Goal: Task Accomplishment & Management: Complete application form

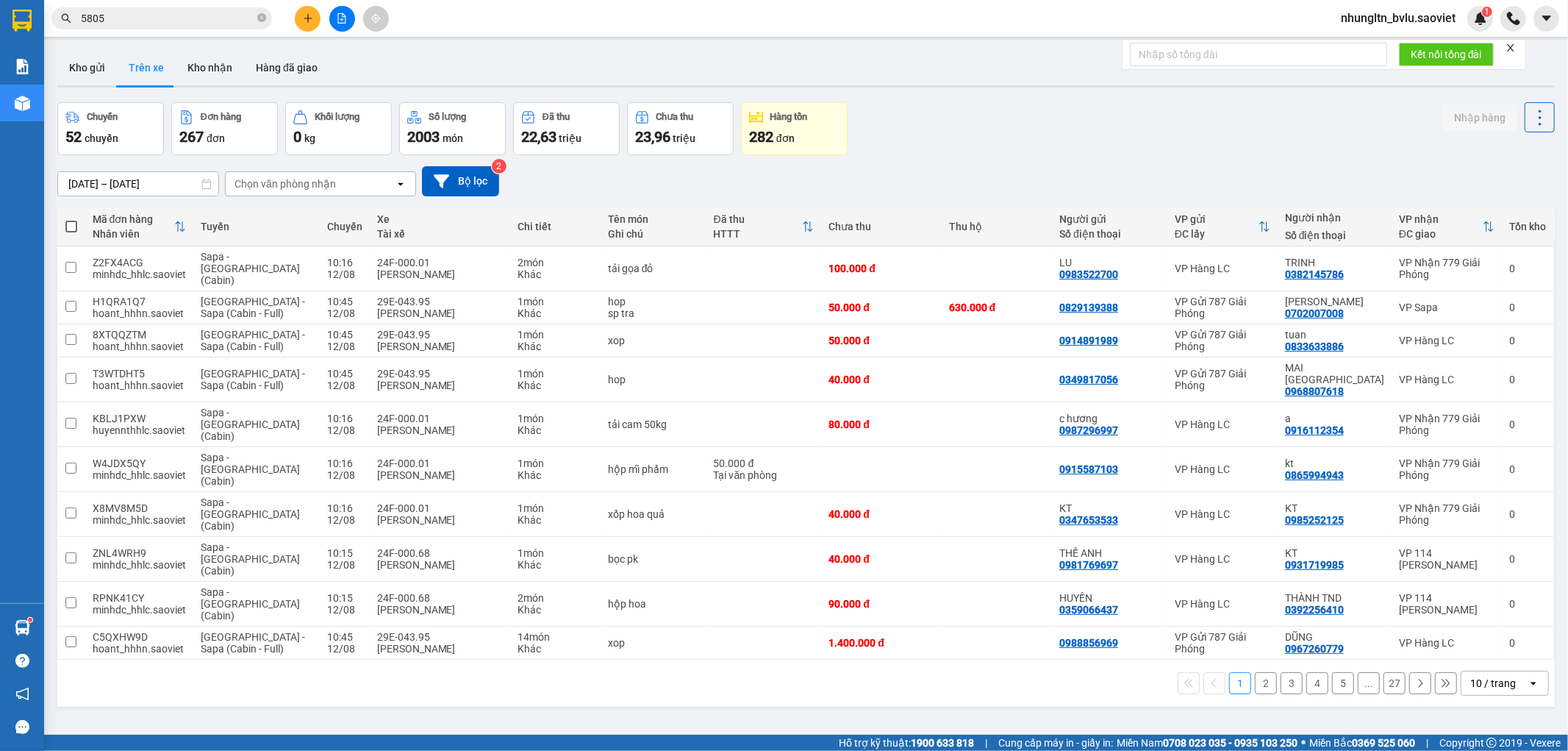
click at [321, 190] on div "Chọn văn phòng nhận" at bounding box center [285, 184] width 101 height 15
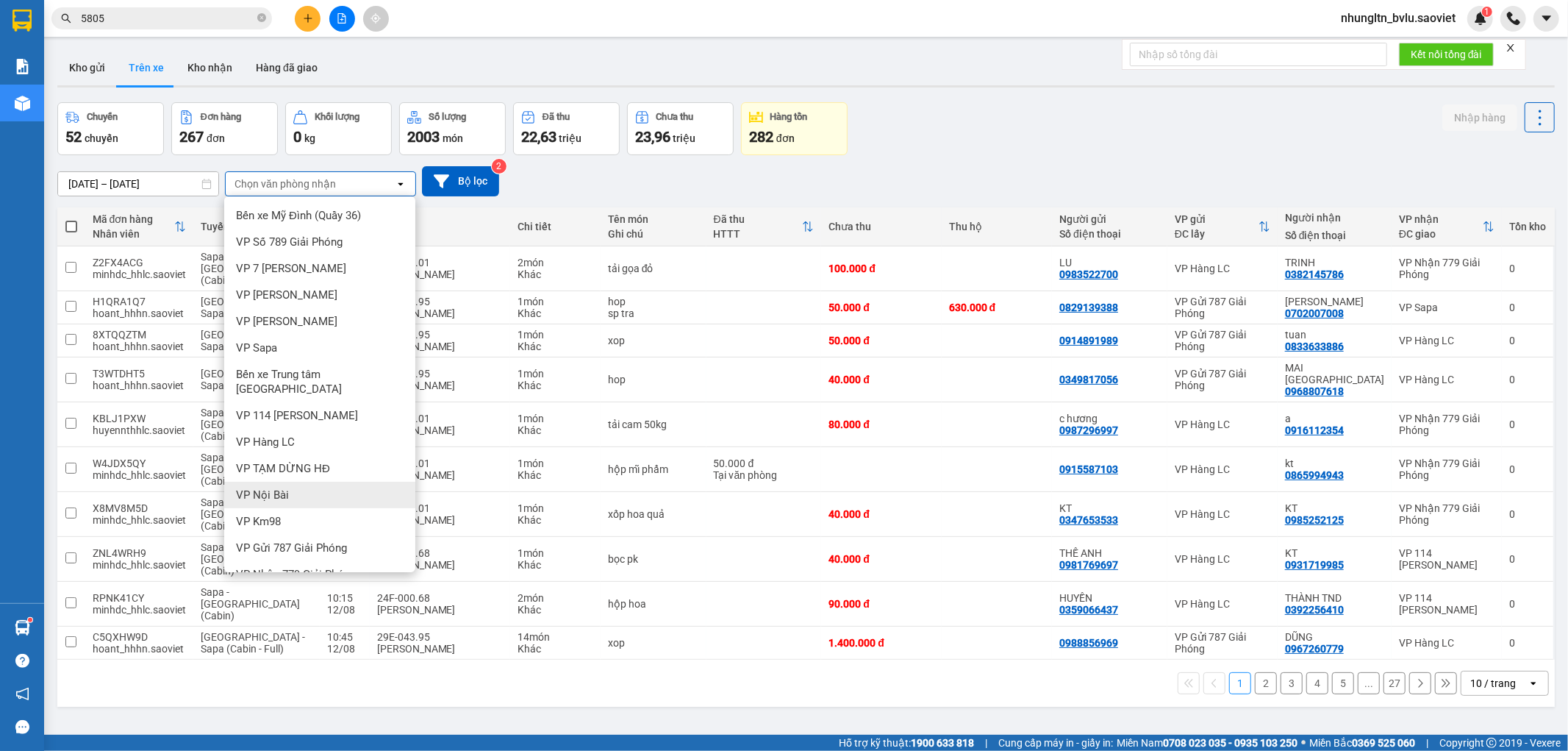
scroll to position [32, 0]
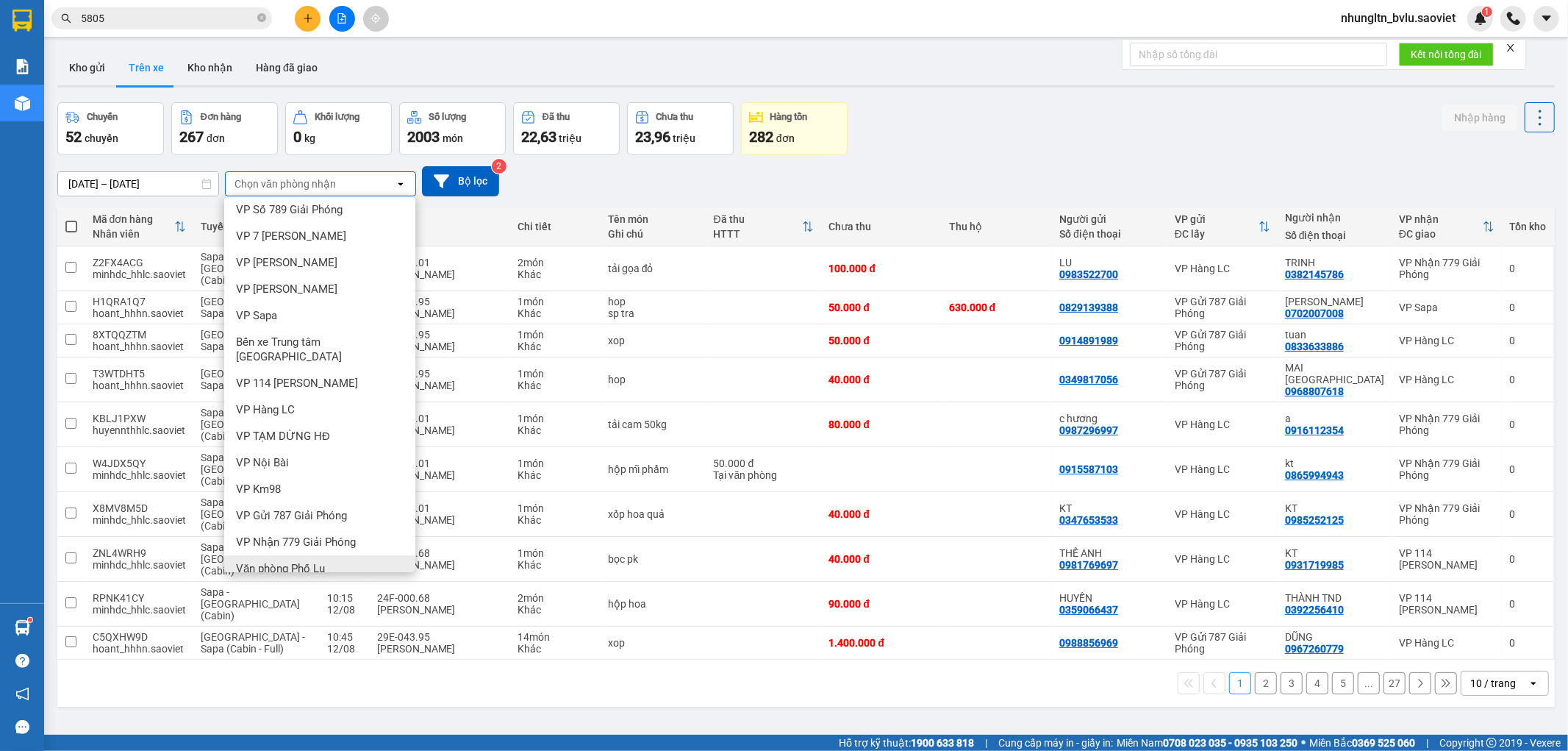
click at [276, 561] on span "Văn phòng Phố Lu" at bounding box center [281, 568] width 89 height 15
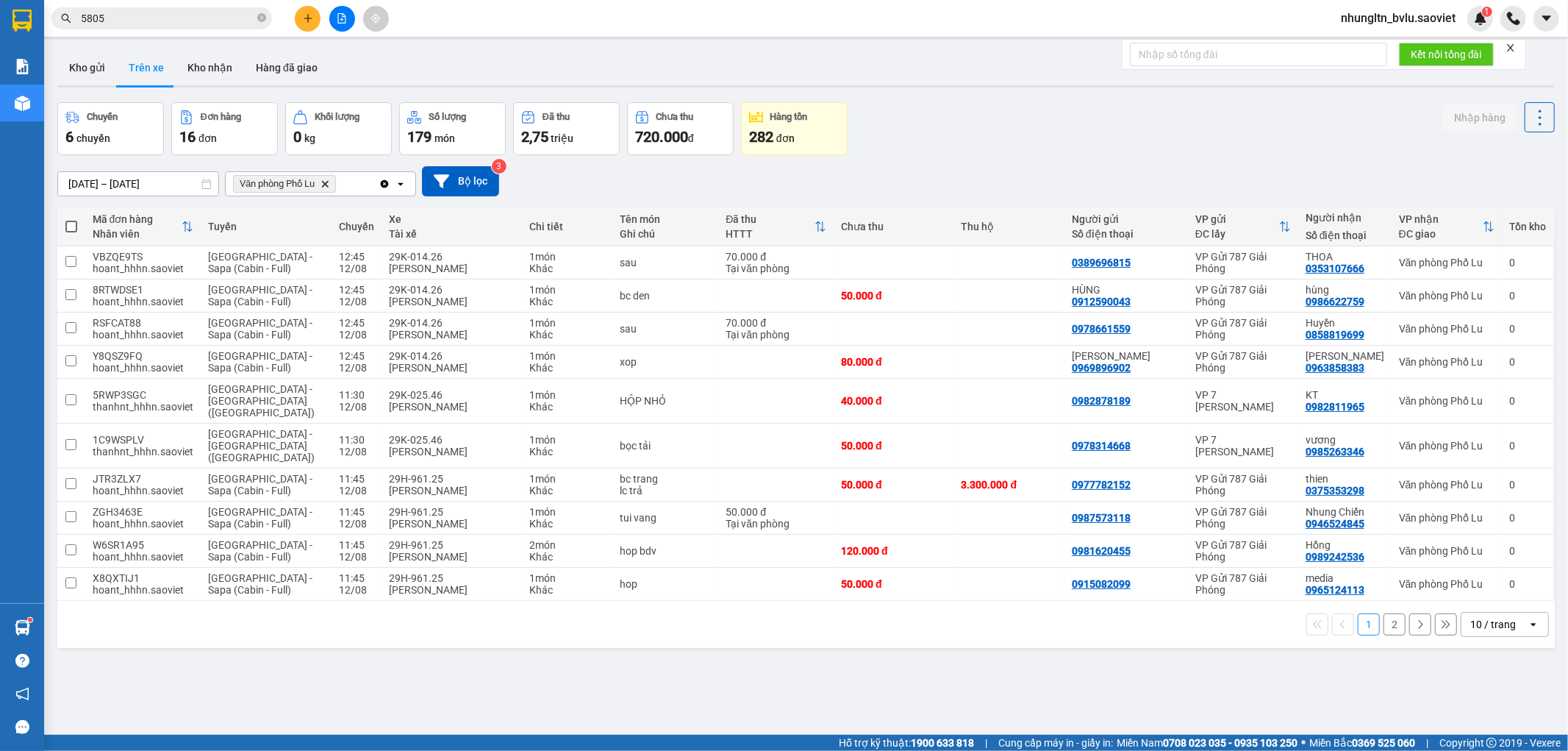
click at [1384, 613] on button "2" at bounding box center [1395, 624] width 22 height 22
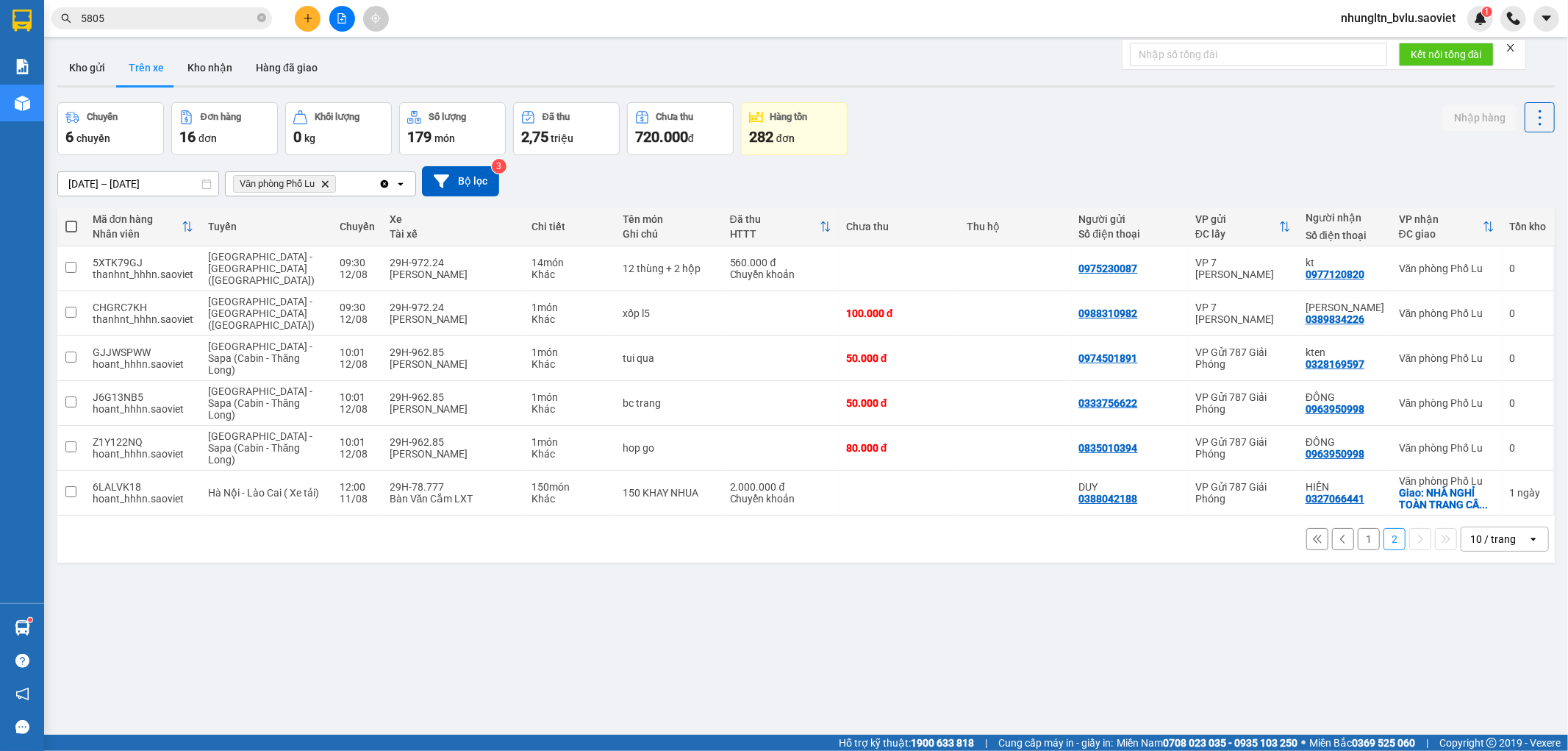
click at [305, 18] on icon "plus" at bounding box center [307, 18] width 8 height 1
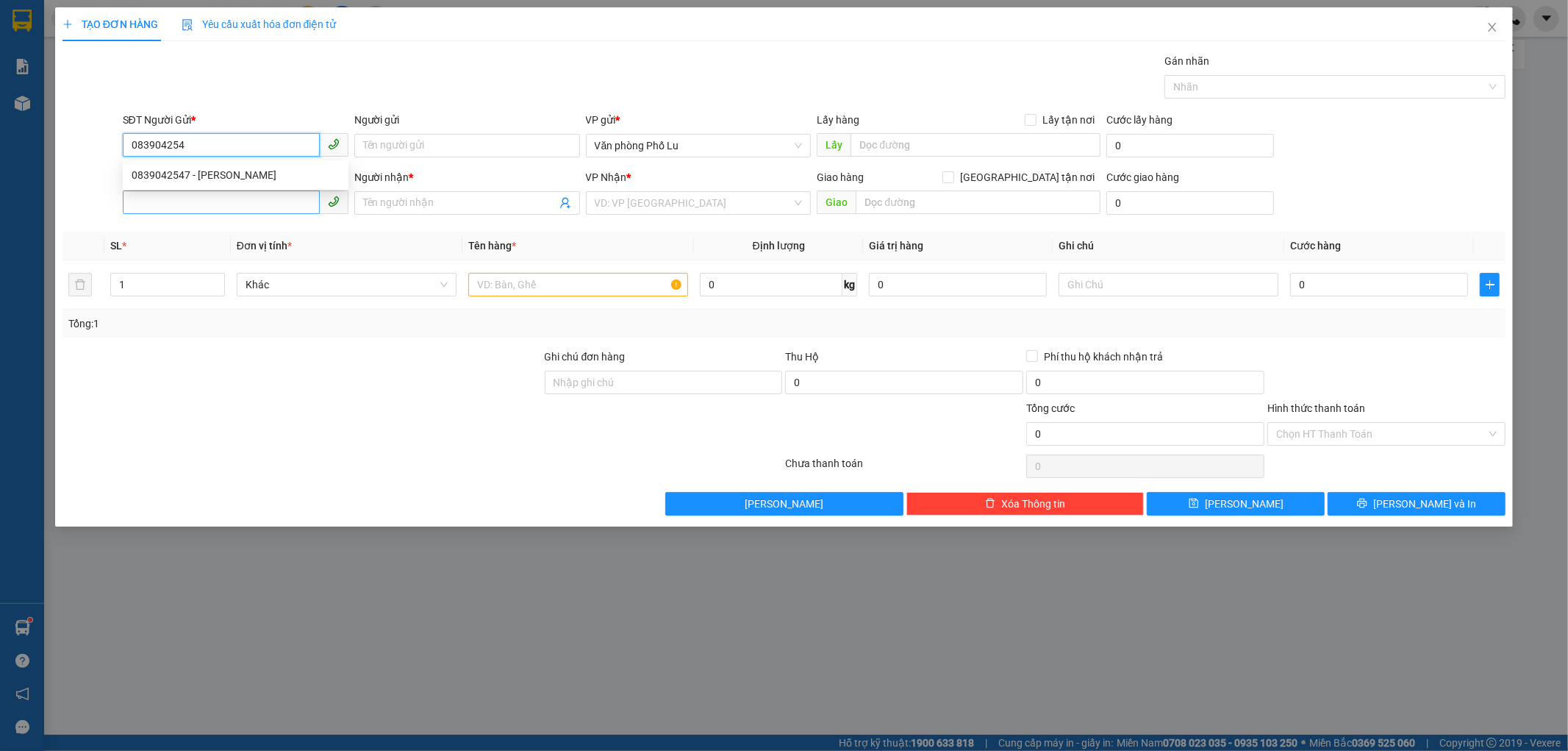
type input "0839042547"
click at [289, 181] on div "0839042547 - [PERSON_NAME]" at bounding box center [235, 175] width 208 height 16
type input "[PERSON_NAME]"
type input "0963178758"
type input "[PERSON_NAME]"
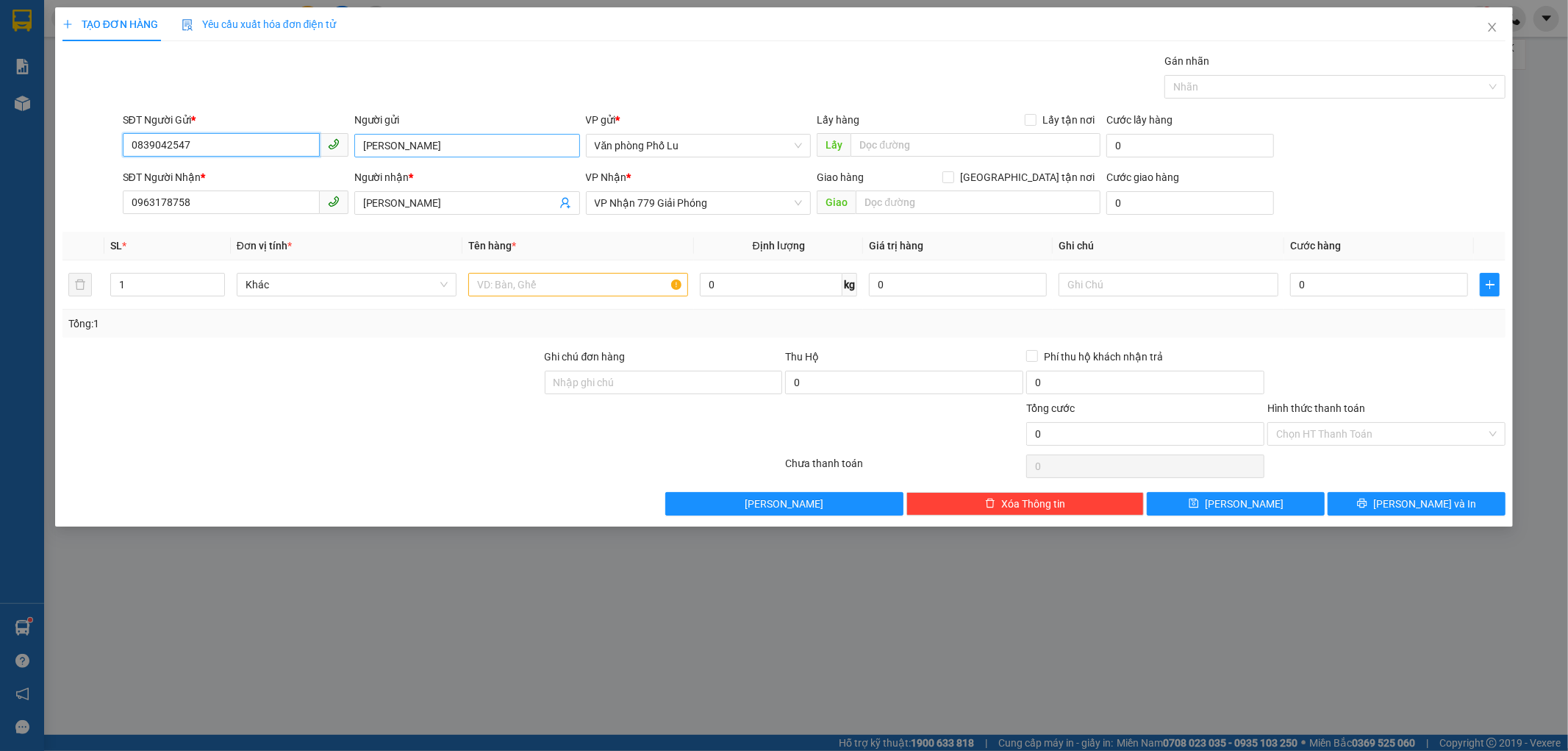
type input "0839042547"
click at [373, 143] on input "[PERSON_NAME]" at bounding box center [467, 146] width 226 height 23
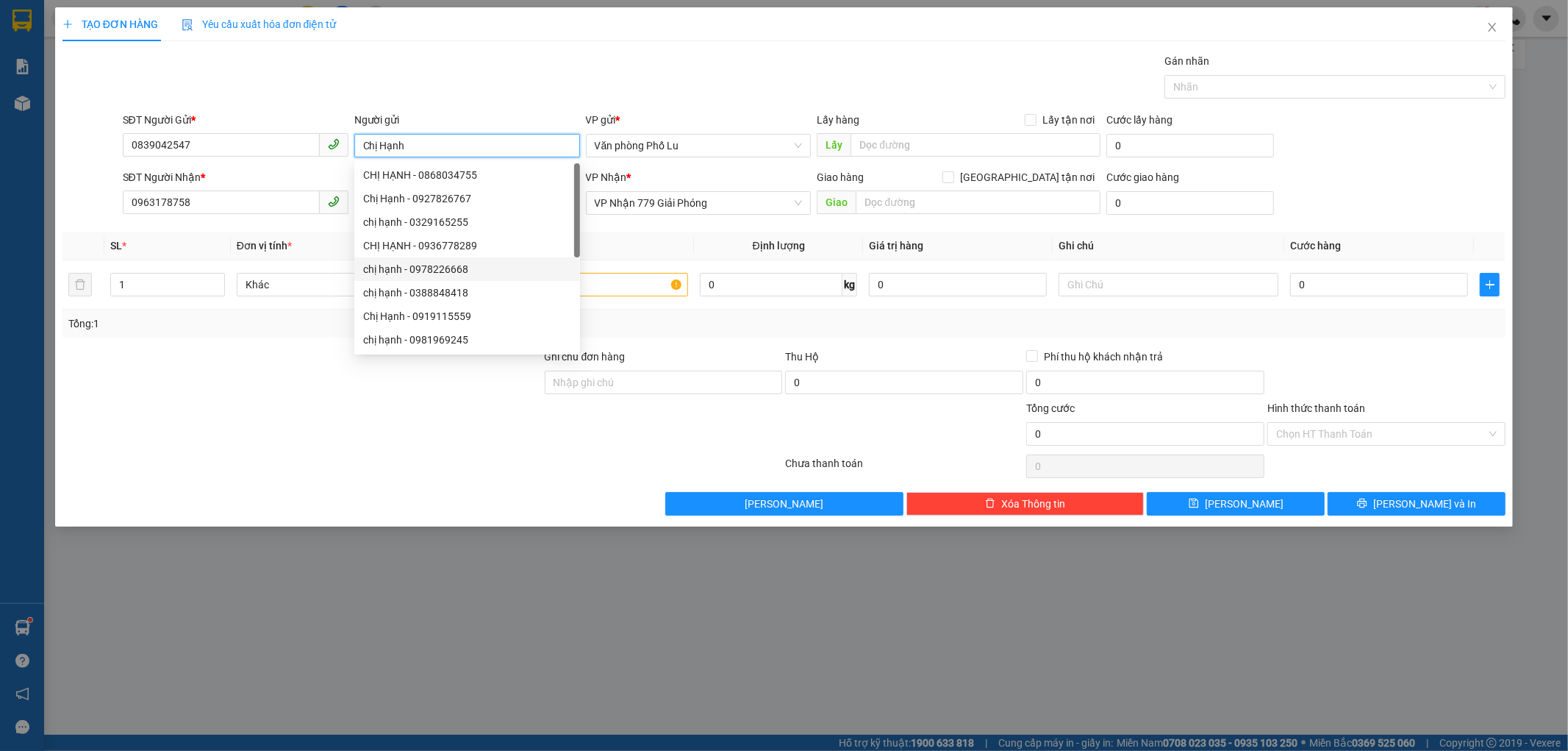
type input "Chị Hạnh"
click at [229, 399] on div at bounding box center [302, 425] width 482 height 51
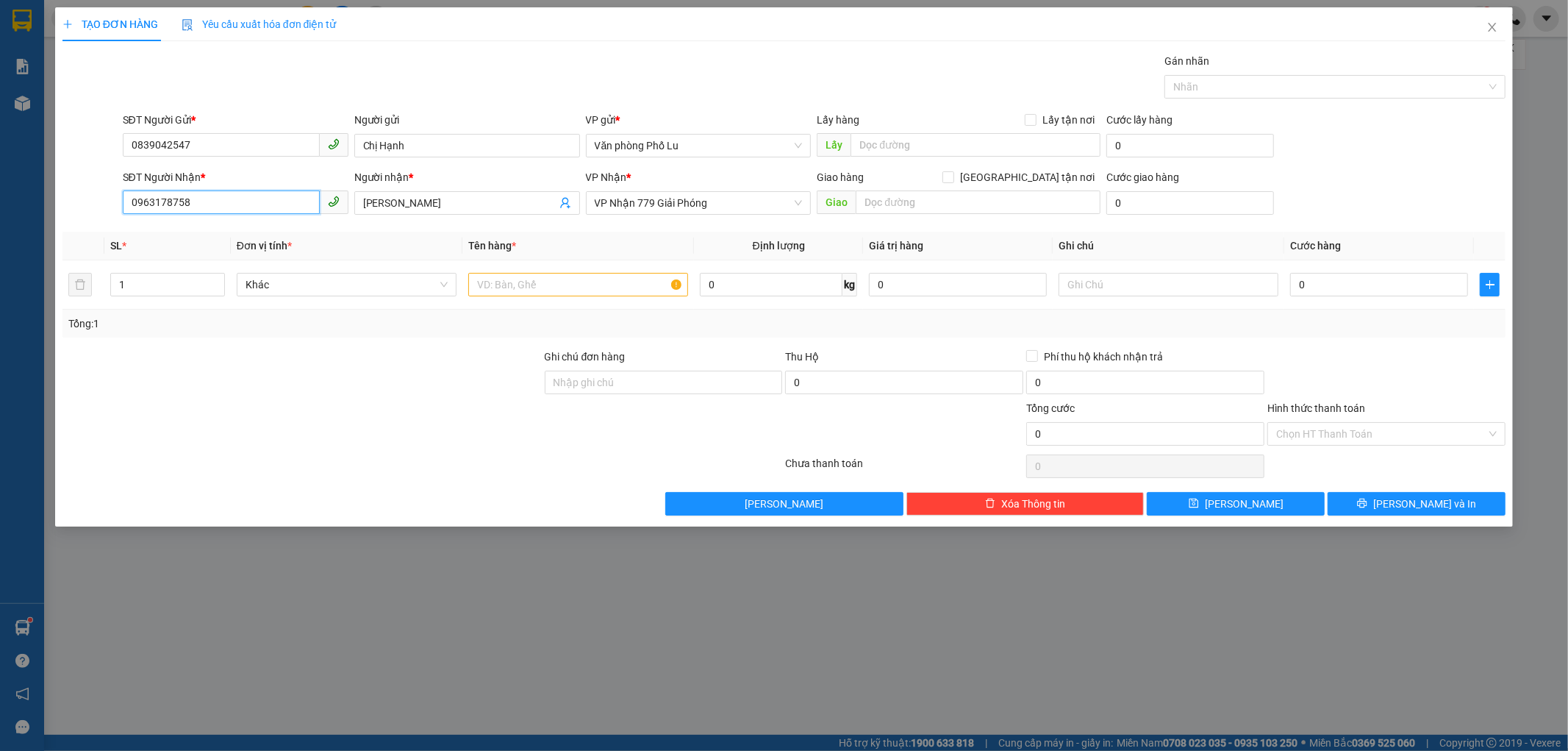
click at [221, 202] on input "0963178758" at bounding box center [221, 202] width 197 height 23
click at [447, 213] on span "[PERSON_NAME]" at bounding box center [467, 202] width 226 height 23
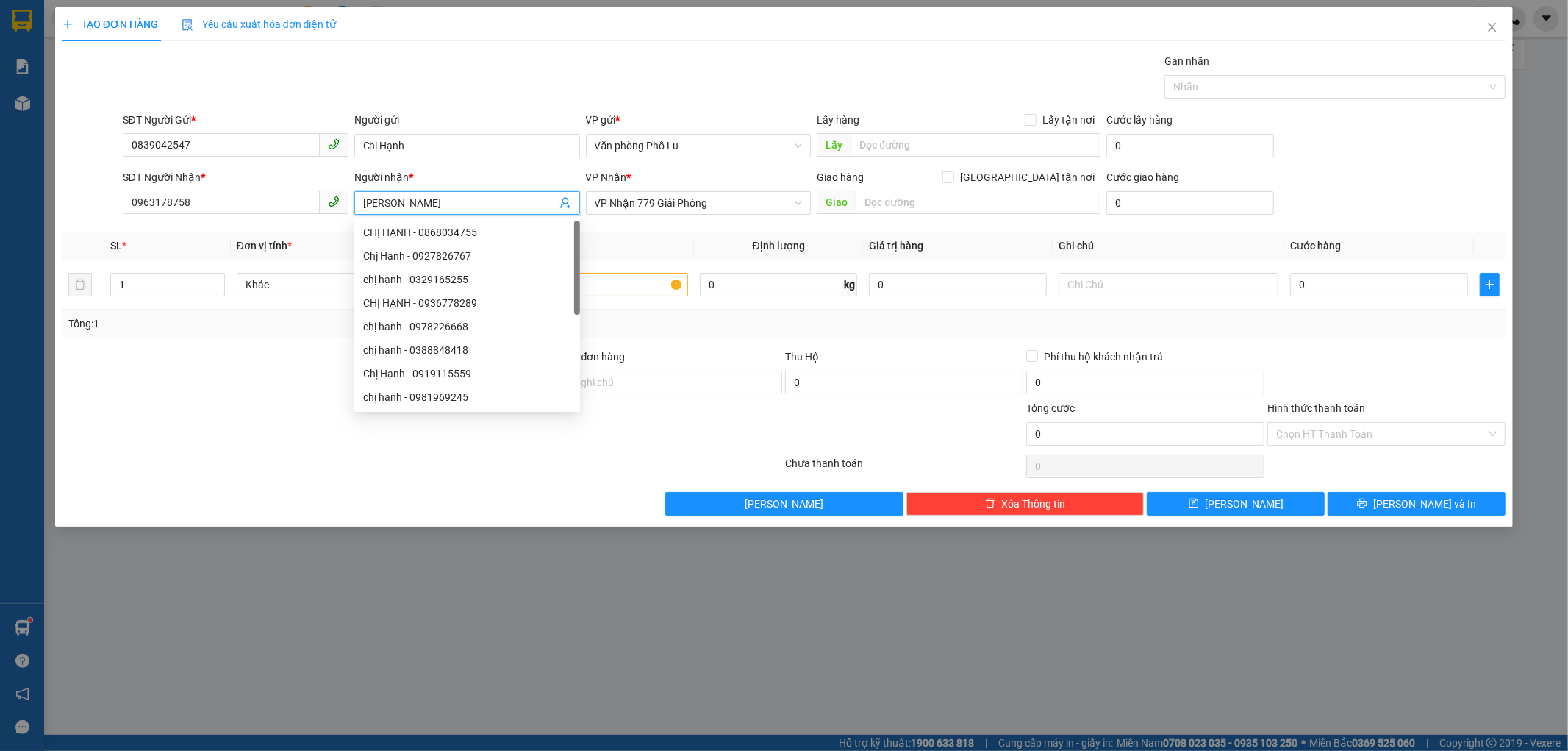
click at [450, 199] on input "[PERSON_NAME]" at bounding box center [460, 202] width 194 height 16
type input "KT"
click at [249, 207] on input "0963178758" at bounding box center [221, 202] width 197 height 23
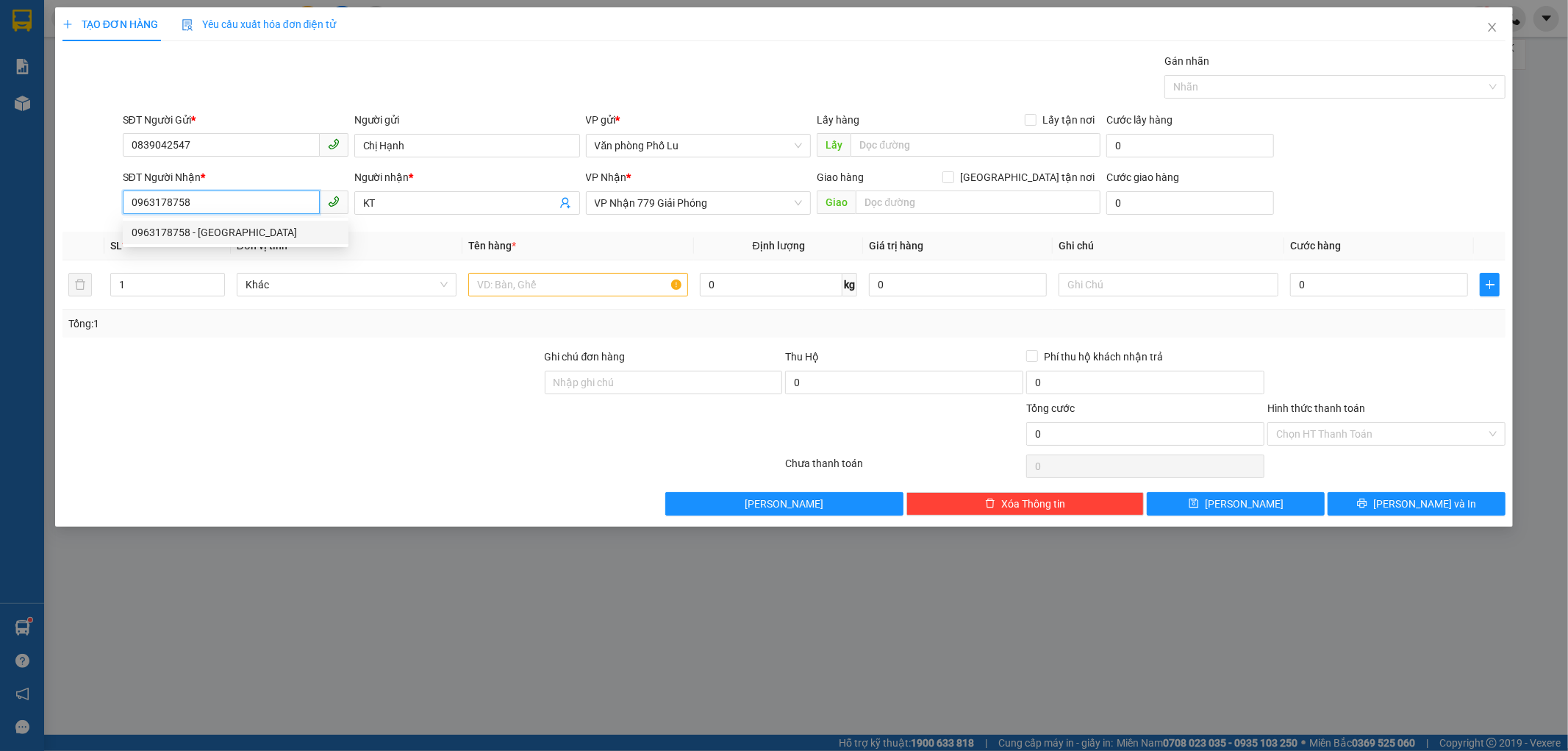
click at [249, 207] on input "0963178758" at bounding box center [221, 202] width 197 height 23
type input "0915841768"
click at [252, 231] on div "0915841768 - kt" at bounding box center [235, 233] width 208 height 16
type input "kt"
type input "ic14 km150"
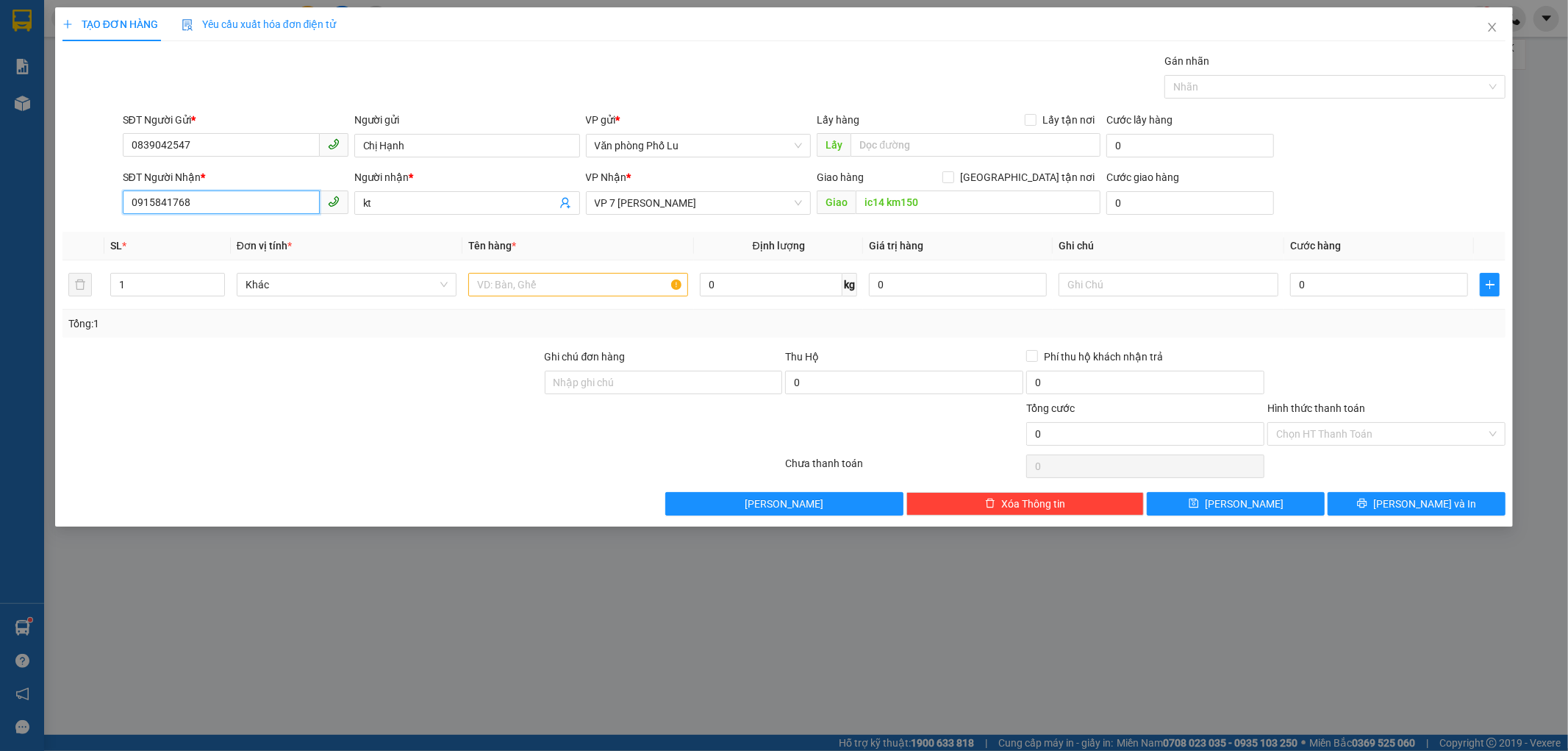
type input "0915841768"
click at [711, 216] on div "VP Nhận * VP 7 [PERSON_NAME]" at bounding box center [699, 194] width 226 height 51
click at [712, 199] on span "VP 7 [PERSON_NAME]" at bounding box center [699, 202] width 208 height 22
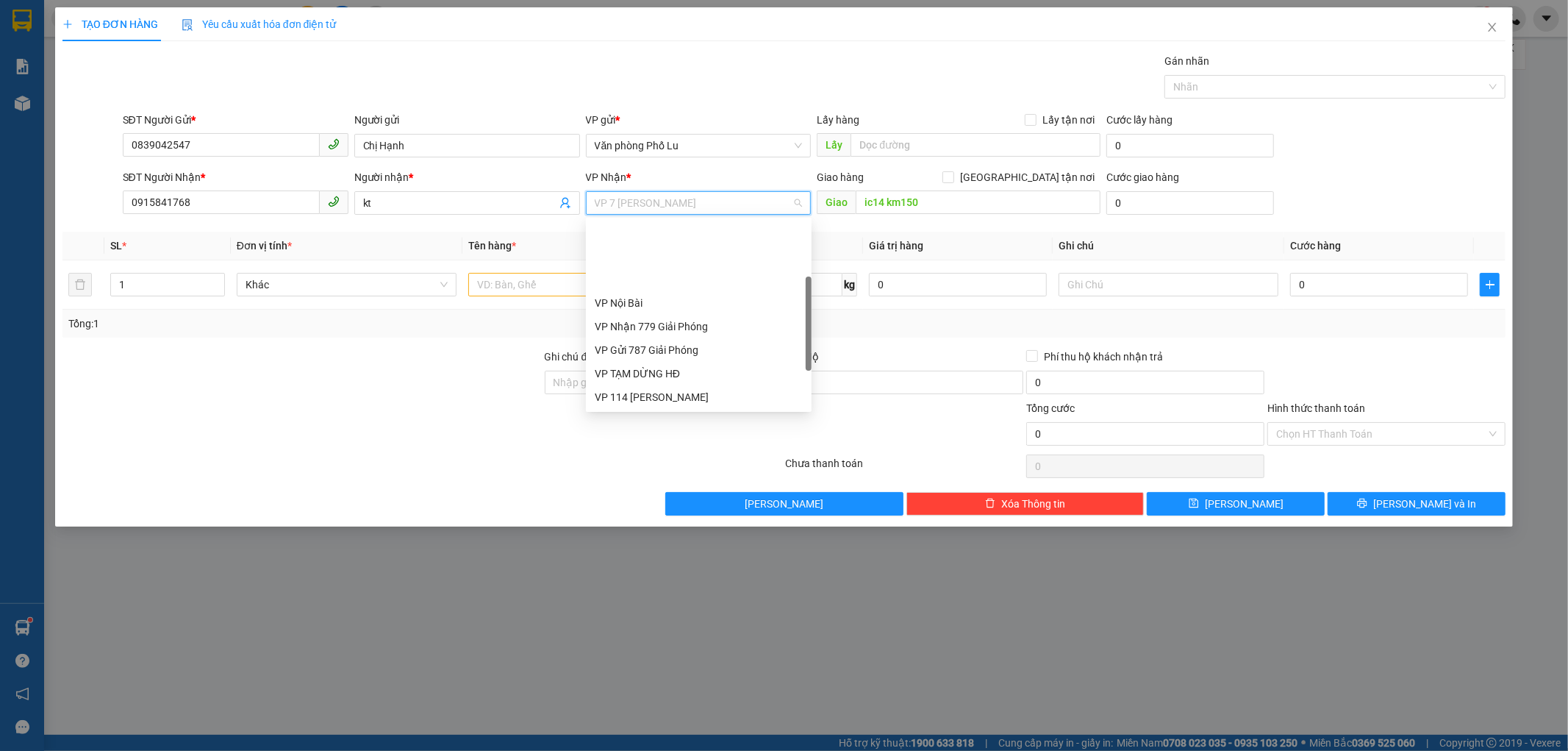
click at [712, 199] on span "VP 7 [PERSON_NAME]" at bounding box center [699, 202] width 208 height 22
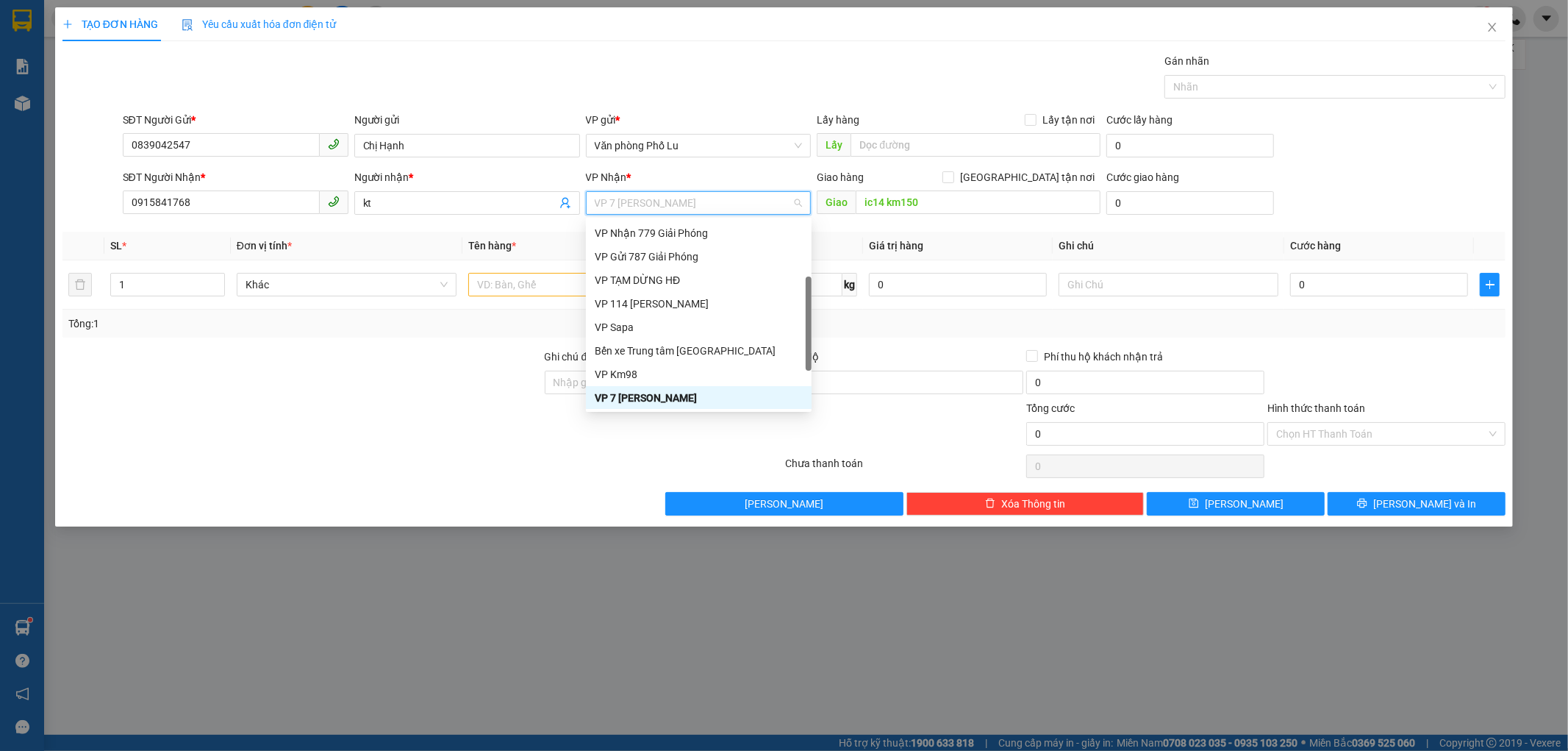
click at [712, 199] on span "VP 7 [PERSON_NAME]" at bounding box center [699, 202] width 208 height 22
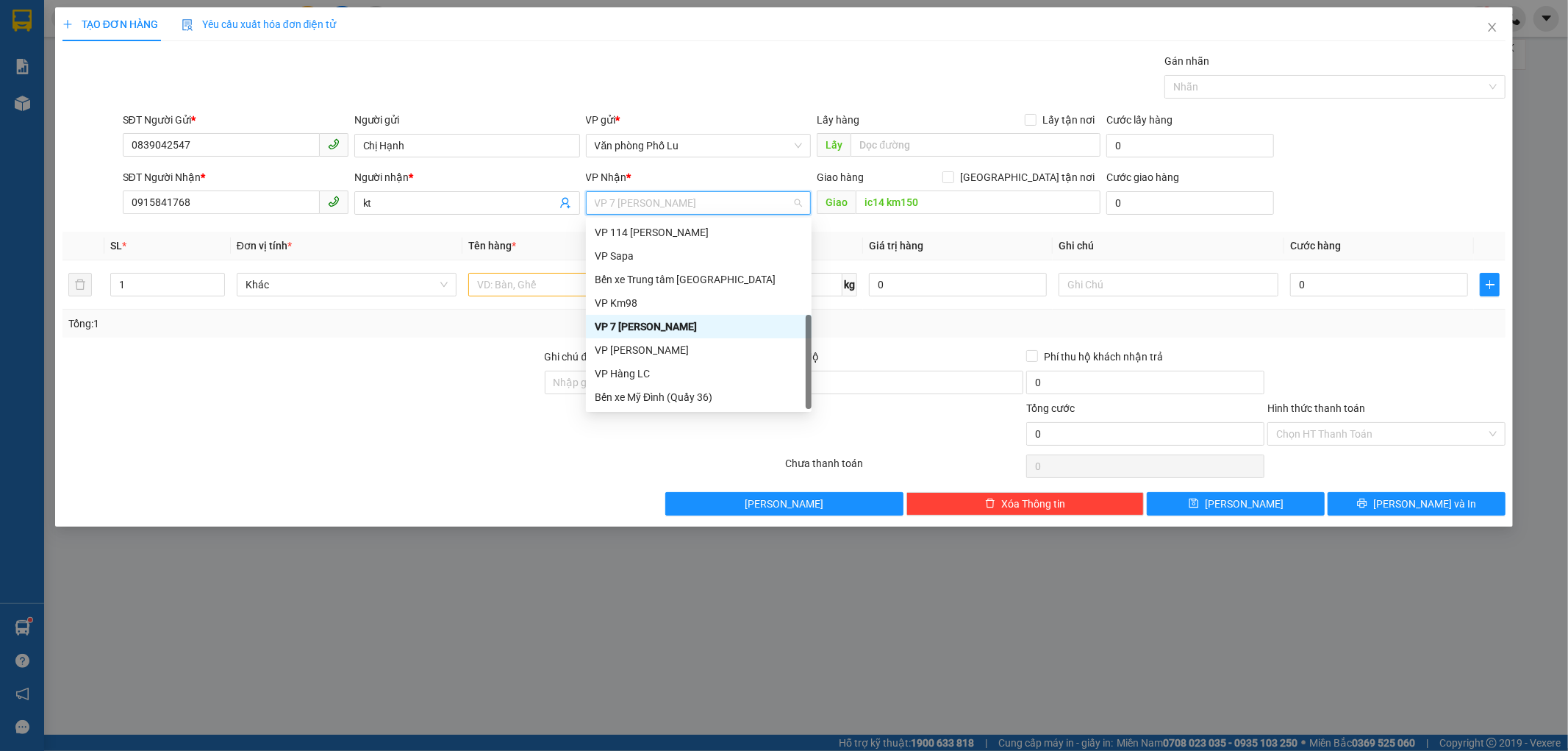
click at [701, 328] on div "VP 7 [PERSON_NAME]" at bounding box center [699, 327] width 208 height 16
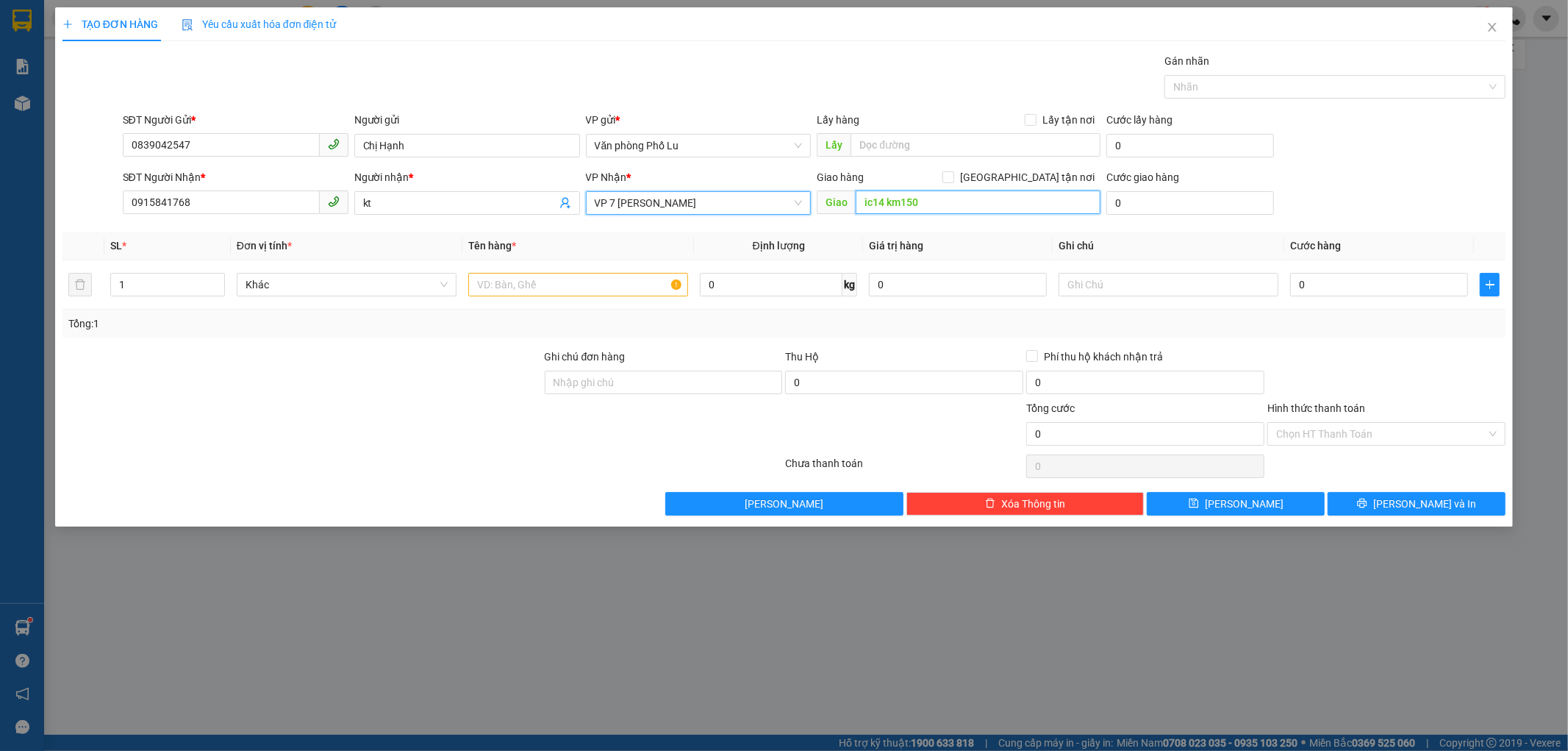
click at [950, 206] on input "ic14 km150" at bounding box center [978, 202] width 245 height 23
click at [1068, 248] on th "Ghi chú" at bounding box center [1168, 246] width 232 height 28
click at [603, 297] on div at bounding box center [579, 284] width 220 height 29
click at [598, 280] on input "text" at bounding box center [579, 284] width 220 height 23
type input "Hộp"
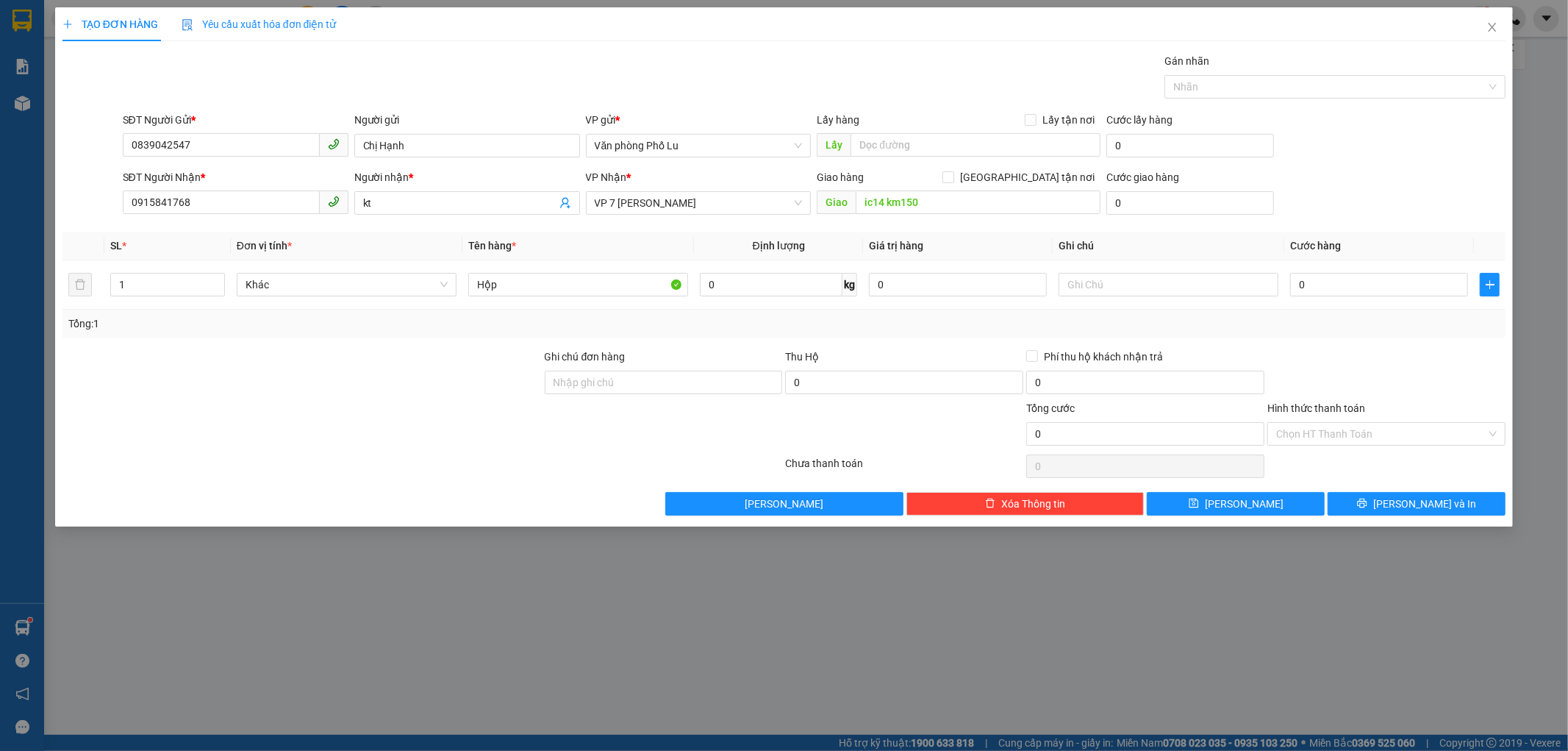
click at [458, 428] on div at bounding box center [302, 425] width 482 height 51
click at [1319, 281] on input "0" at bounding box center [1379, 284] width 178 height 23
type input "6"
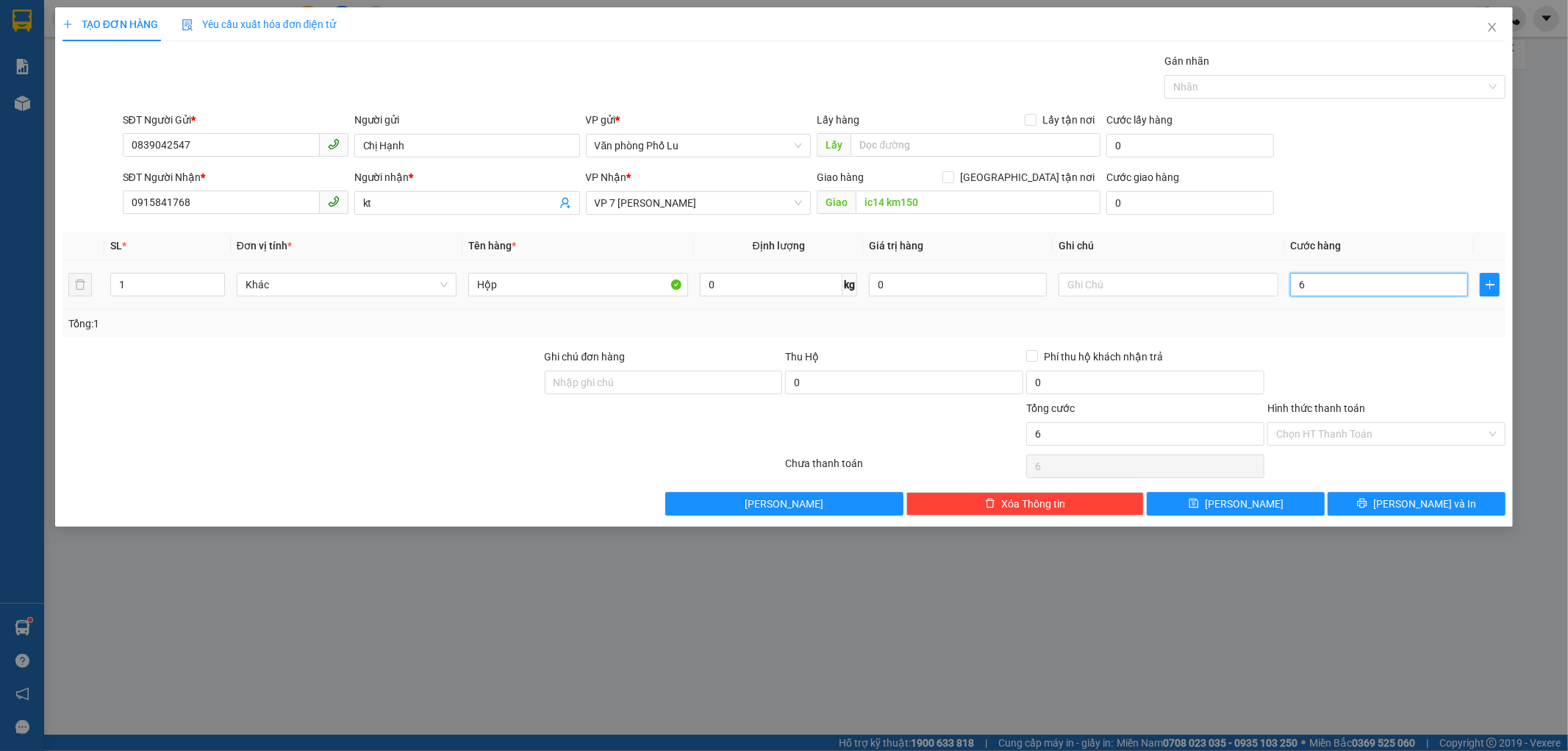
type input "60"
type input "600"
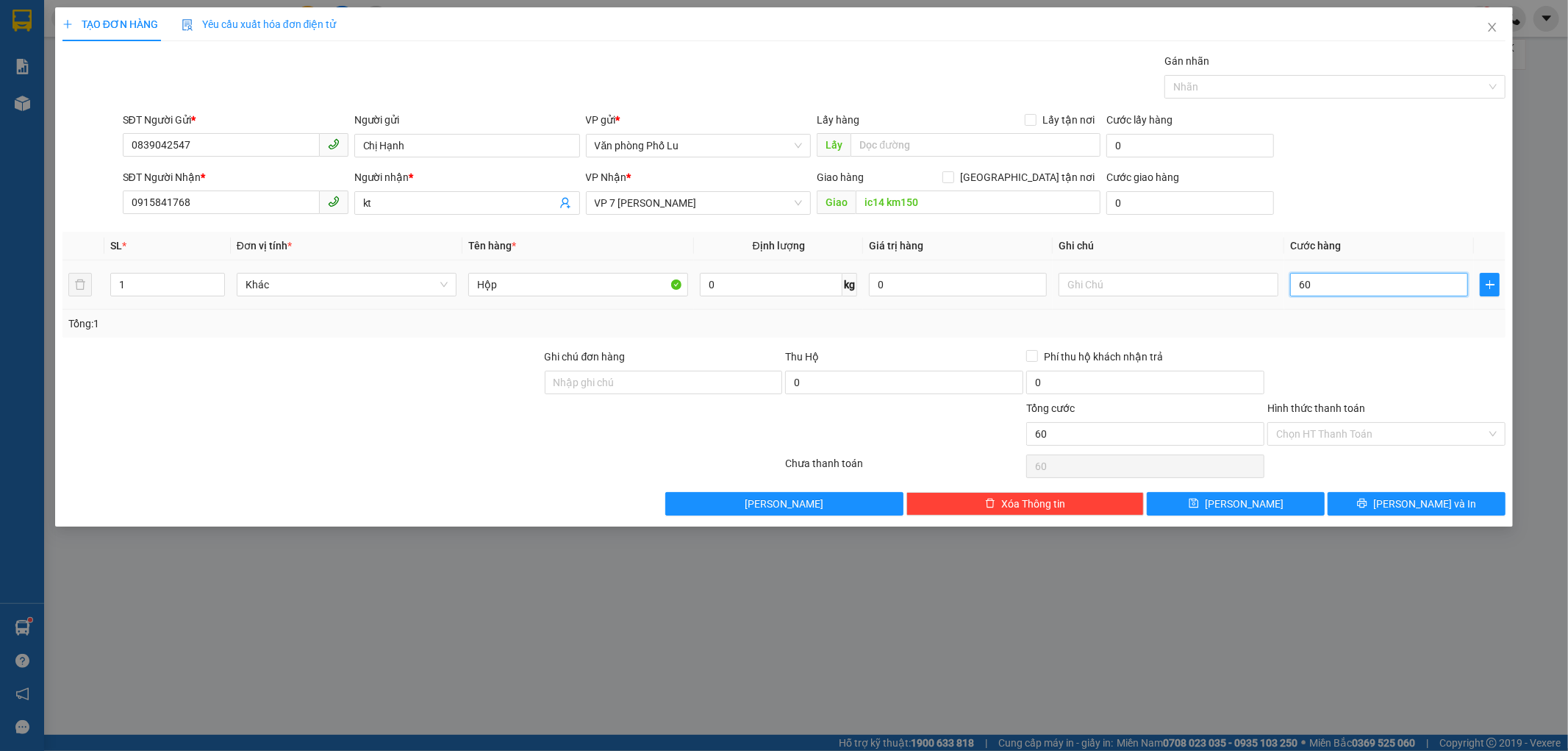
type input "600"
type input "6.000"
type input "60.000"
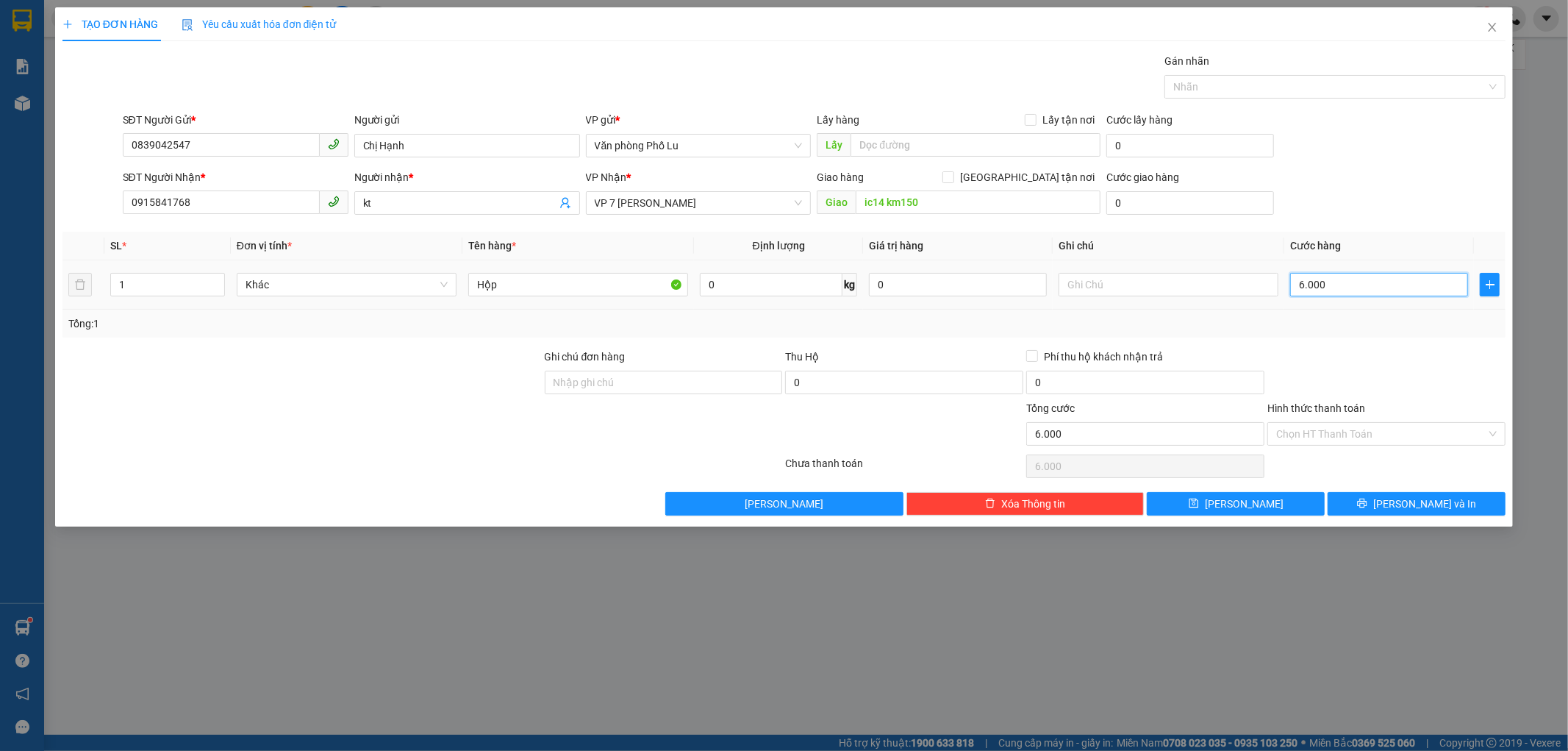
type input "60.000"
click at [1351, 360] on div at bounding box center [1387, 375] width 242 height 51
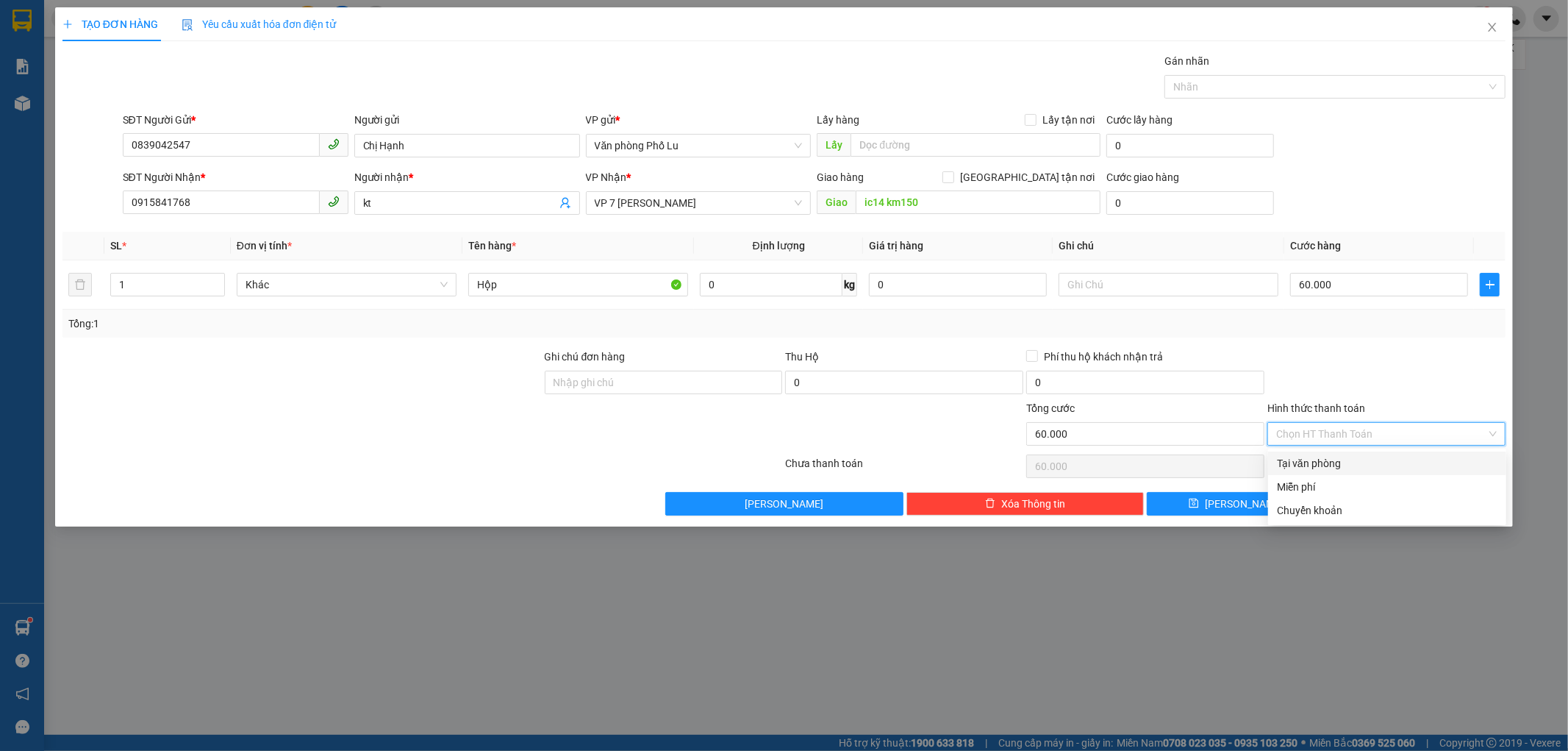
click at [1351, 437] on input "Hình thức thanh toán" at bounding box center [1382, 433] width 210 height 22
click at [1356, 462] on div "Tại văn phòng" at bounding box center [1387, 463] width 220 height 16
type input "0"
click at [1430, 502] on span "[PERSON_NAME] và In" at bounding box center [1425, 503] width 103 height 16
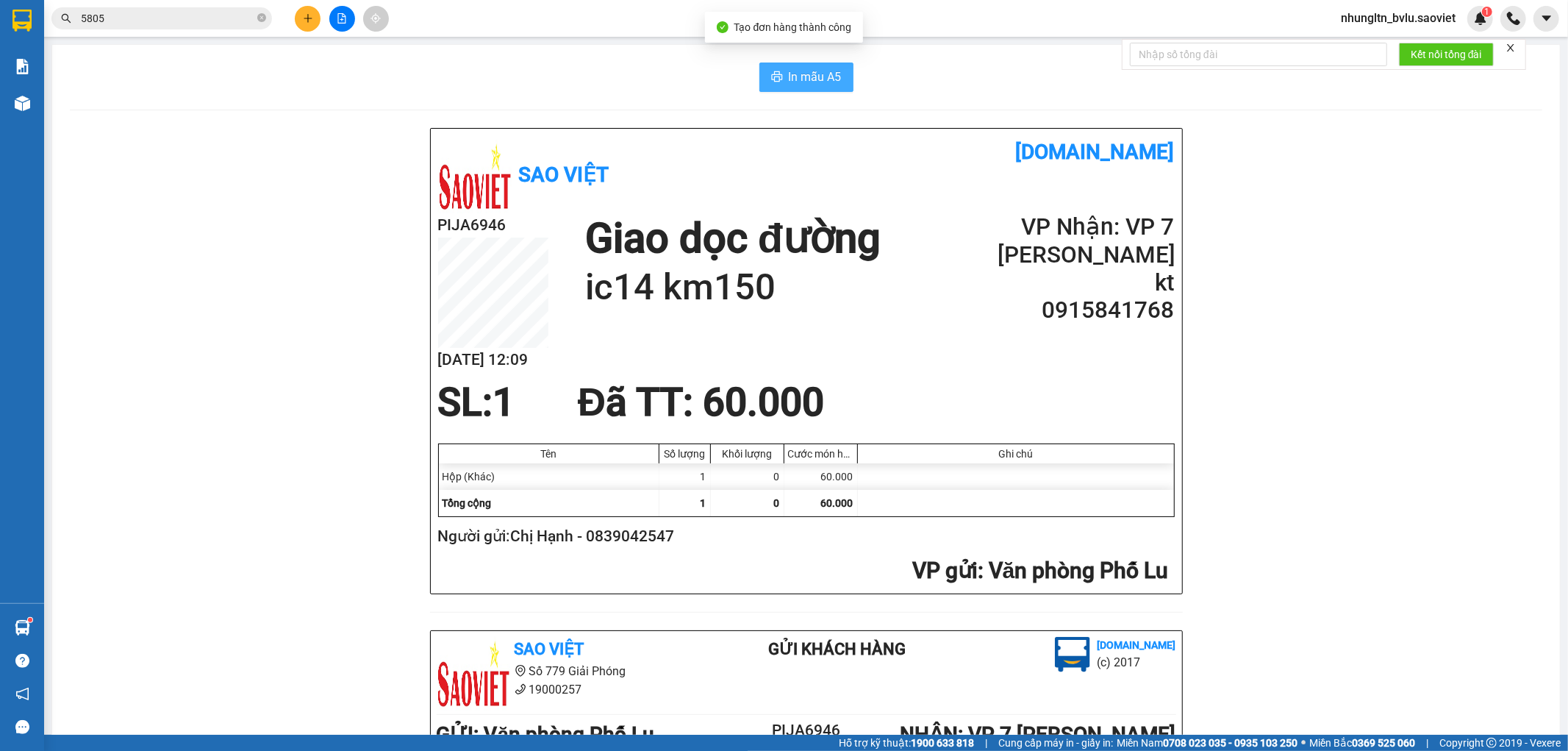
click at [820, 72] on span "In mẫu A5" at bounding box center [816, 76] width 53 height 19
